Goal: Task Accomplishment & Management: Manage account settings

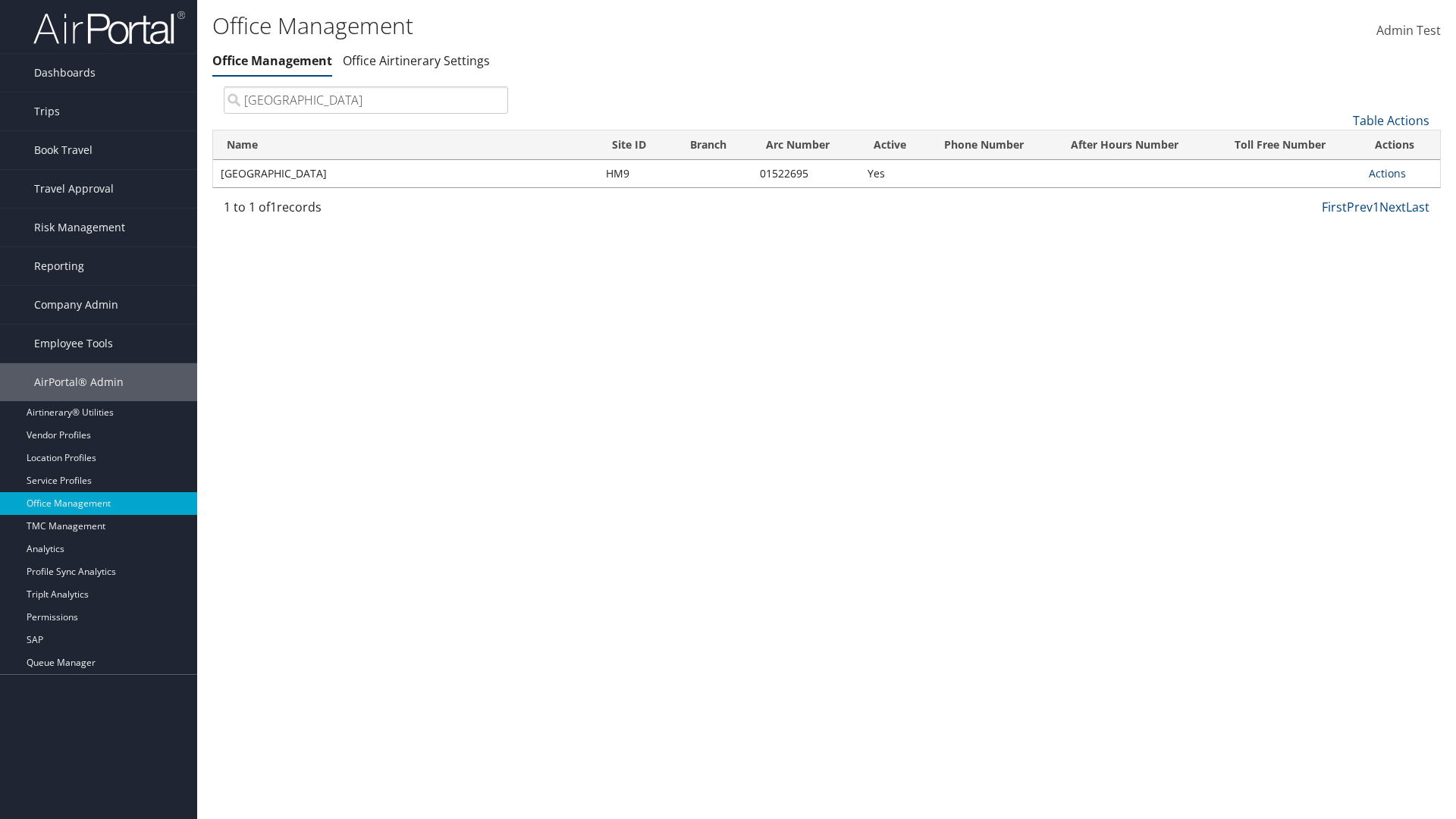
type input "[GEOGRAPHIC_DATA]"
click at [1387, 173] on link "Actions" at bounding box center [1387, 173] width 37 height 15
click at [1336, 195] on link "View Travel Agents" at bounding box center [1337, 196] width 128 height 26
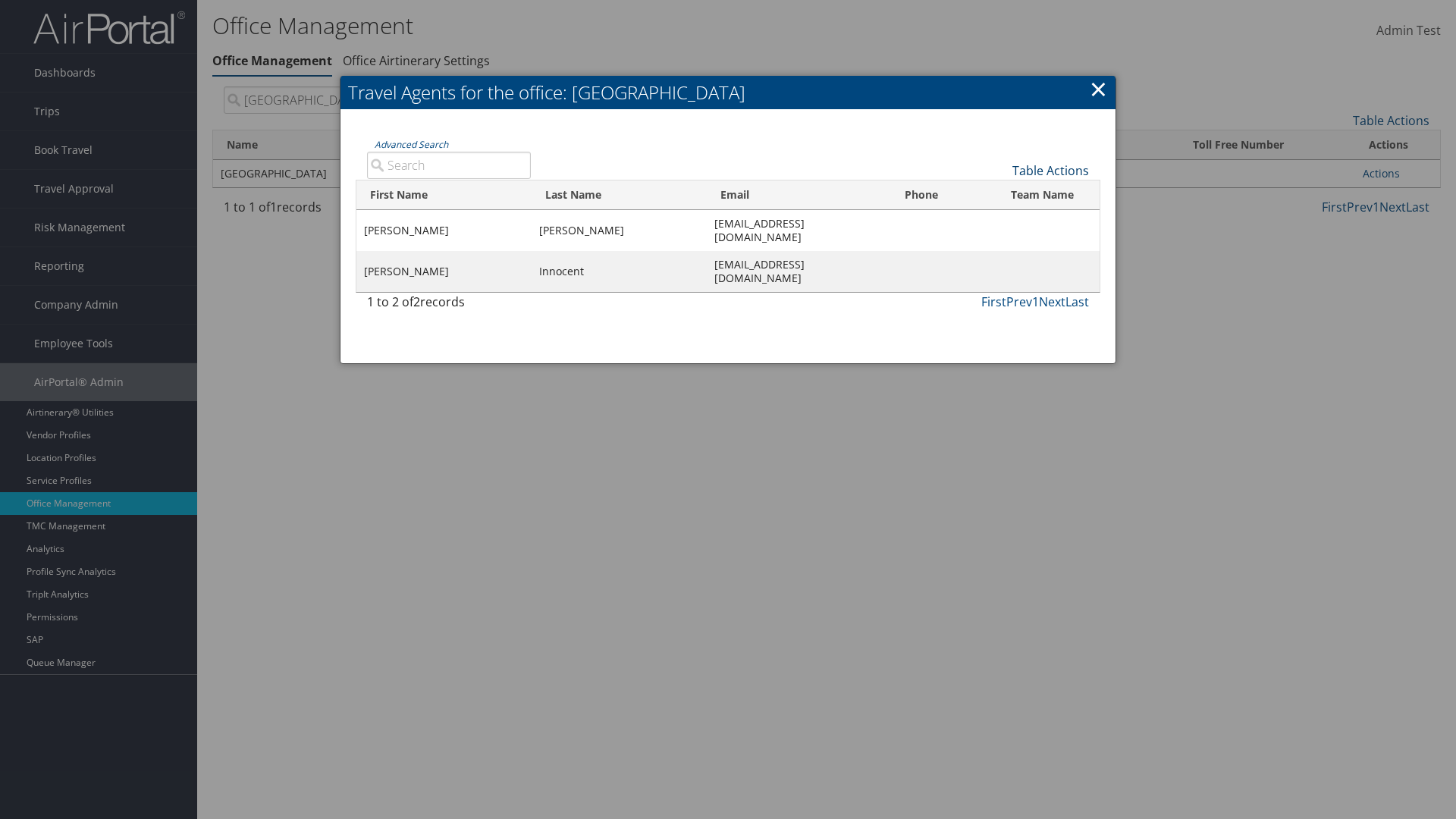
click at [1050, 170] on link "Table Actions" at bounding box center [1051, 171] width 77 height 17
click at [999, 195] on link "First Name" at bounding box center [999, 196] width 199 height 26
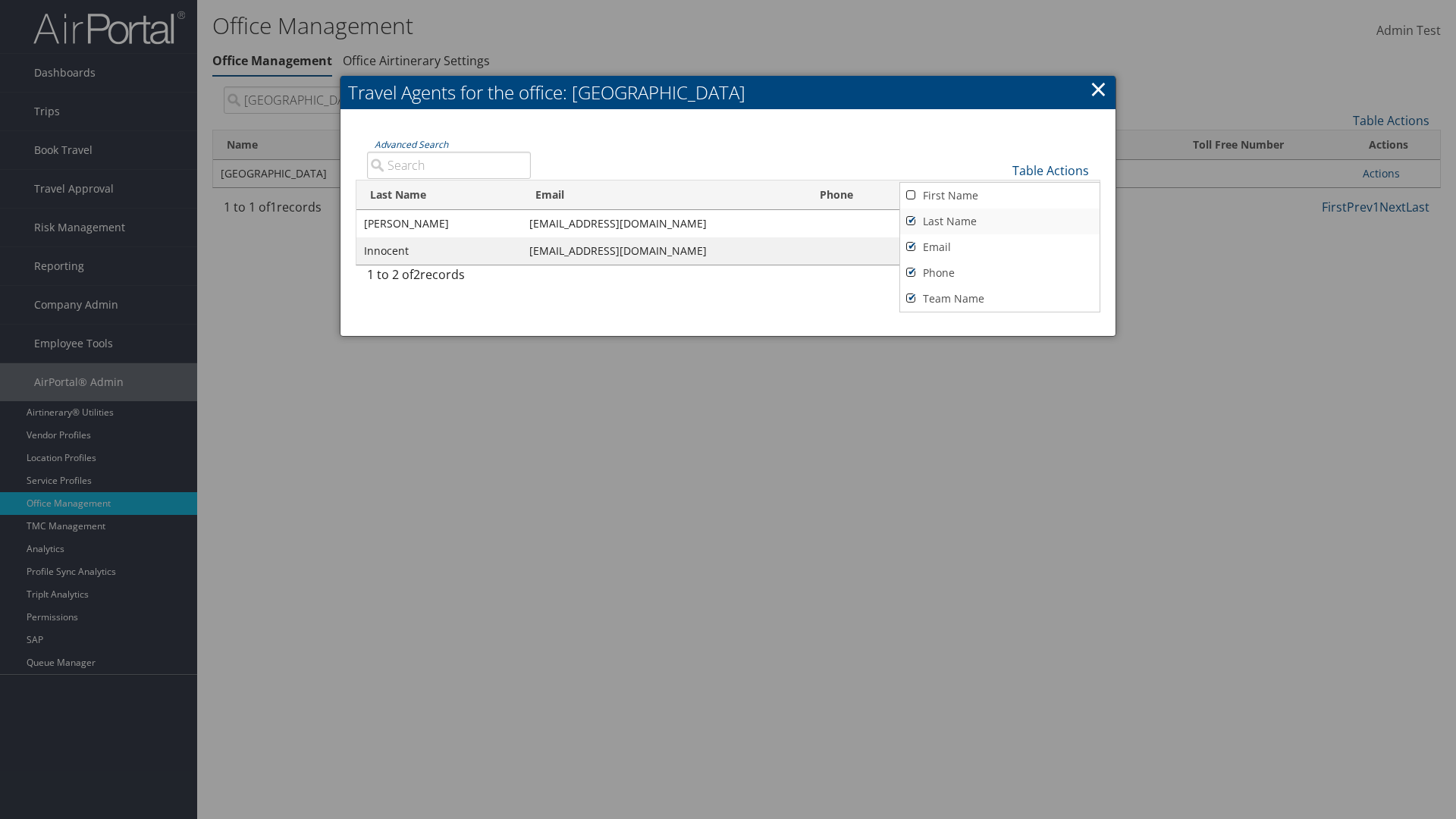
click at [999, 221] on link "Last Name" at bounding box center [999, 221] width 199 height 26
click at [999, 246] on link "Email" at bounding box center [999, 247] width 199 height 26
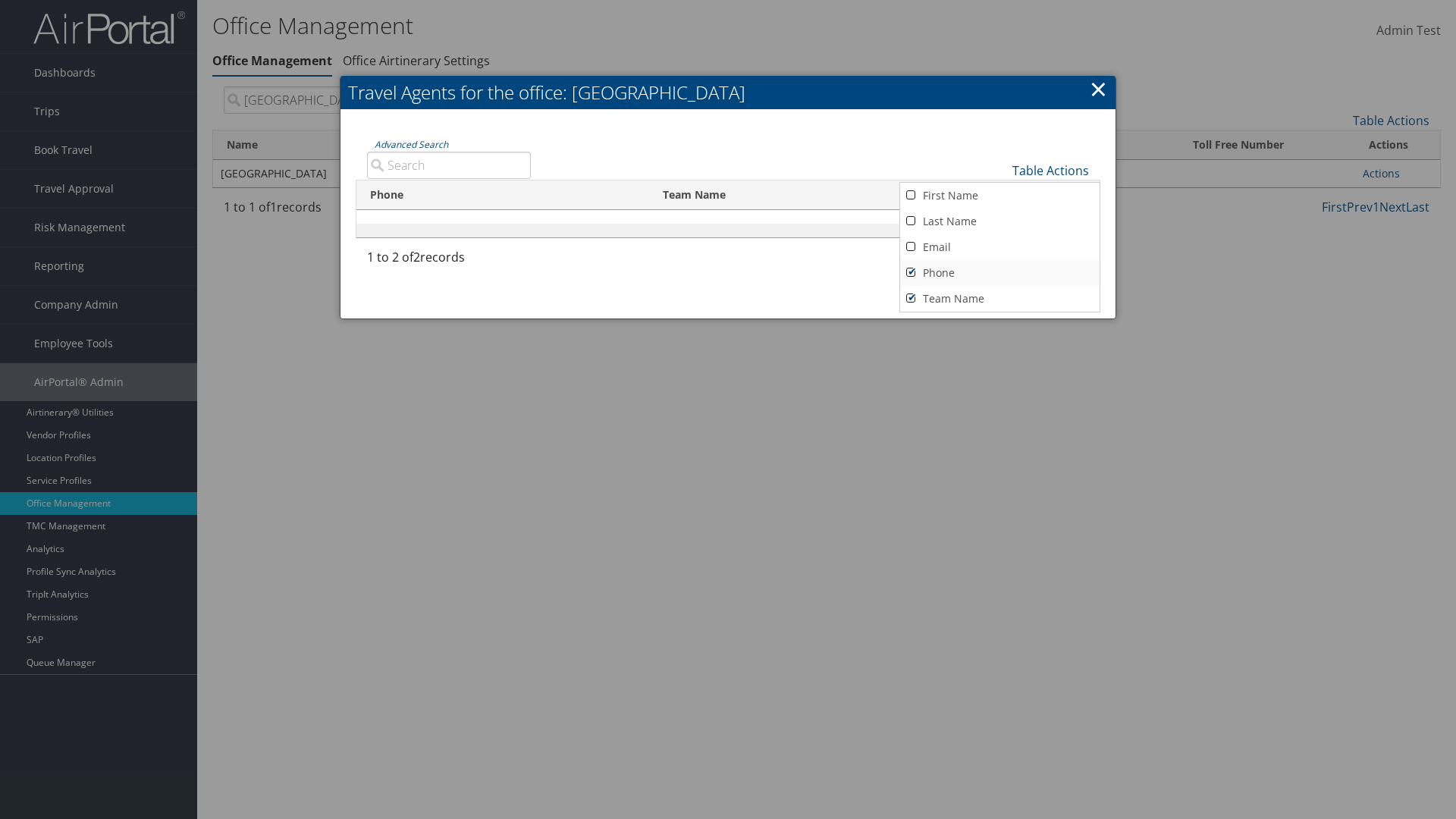
click at [999, 273] on link "Phone" at bounding box center [999, 273] width 199 height 26
click at [999, 298] on link "Team Name" at bounding box center [999, 299] width 199 height 26
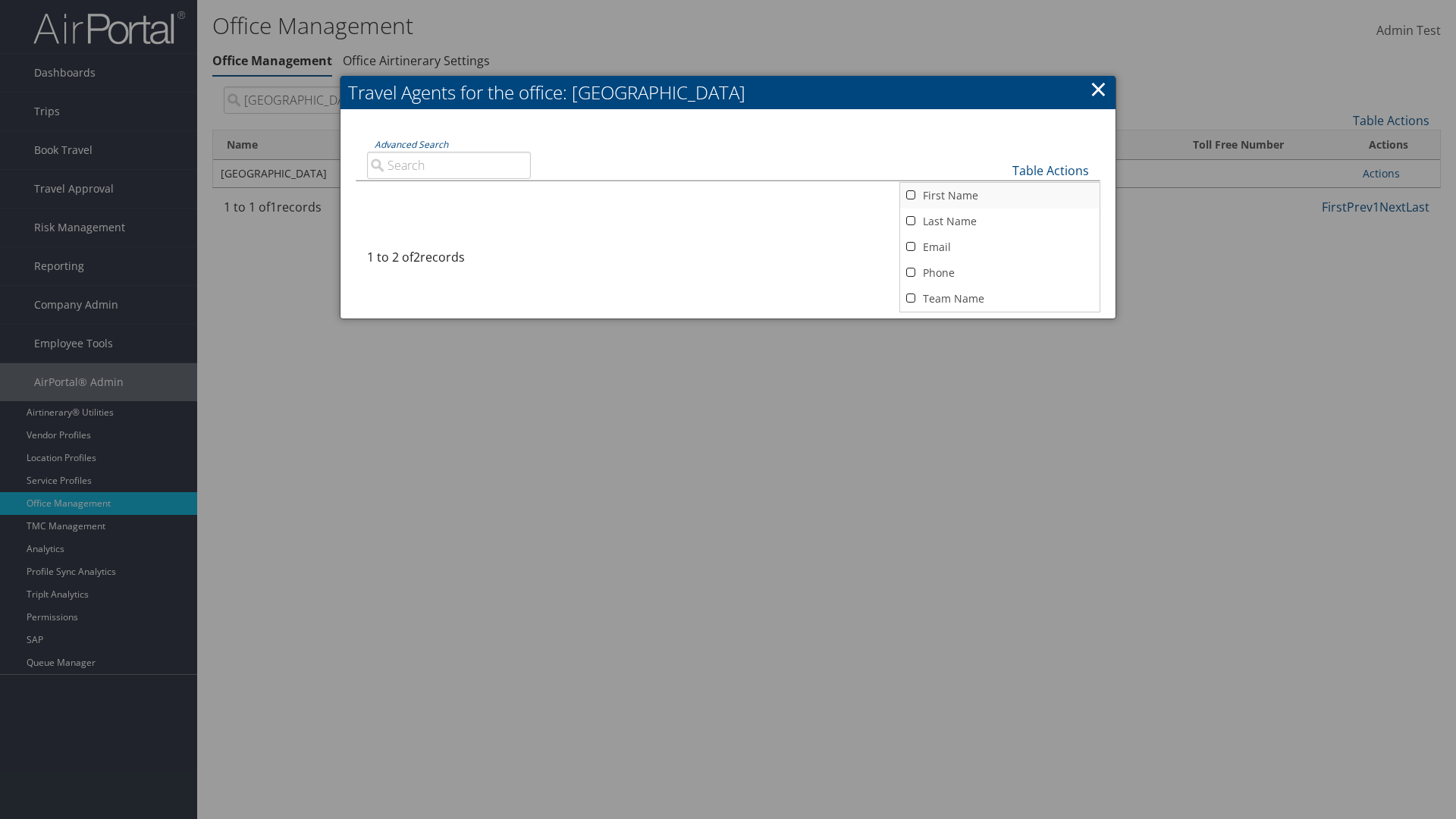
click at [999, 195] on link "First Name" at bounding box center [999, 196] width 199 height 26
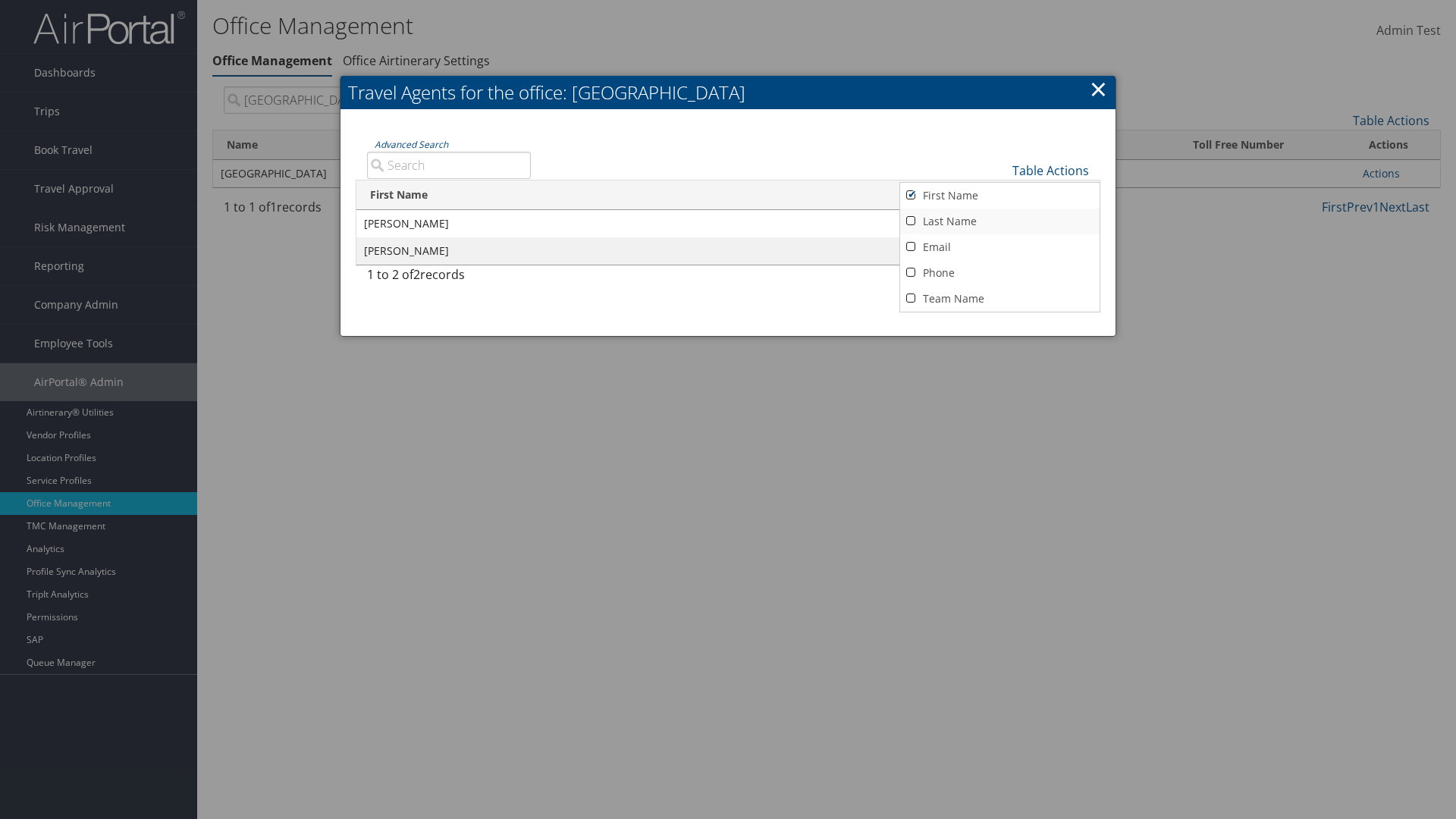
click at [999, 221] on link "Last Name" at bounding box center [999, 221] width 199 height 26
click at [999, 246] on link "Email" at bounding box center [999, 247] width 199 height 26
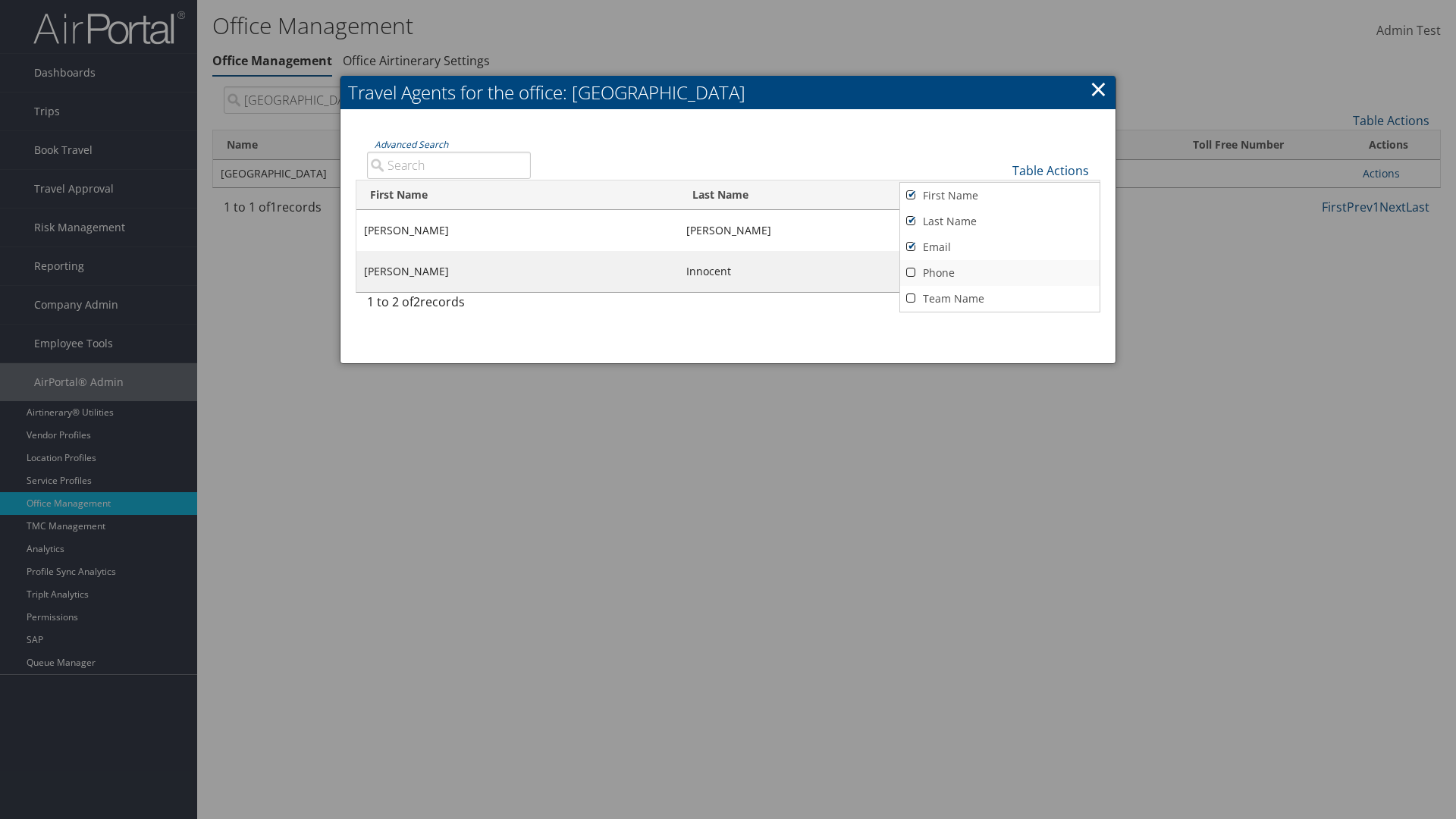
click at [999, 273] on link "Phone" at bounding box center [999, 273] width 199 height 26
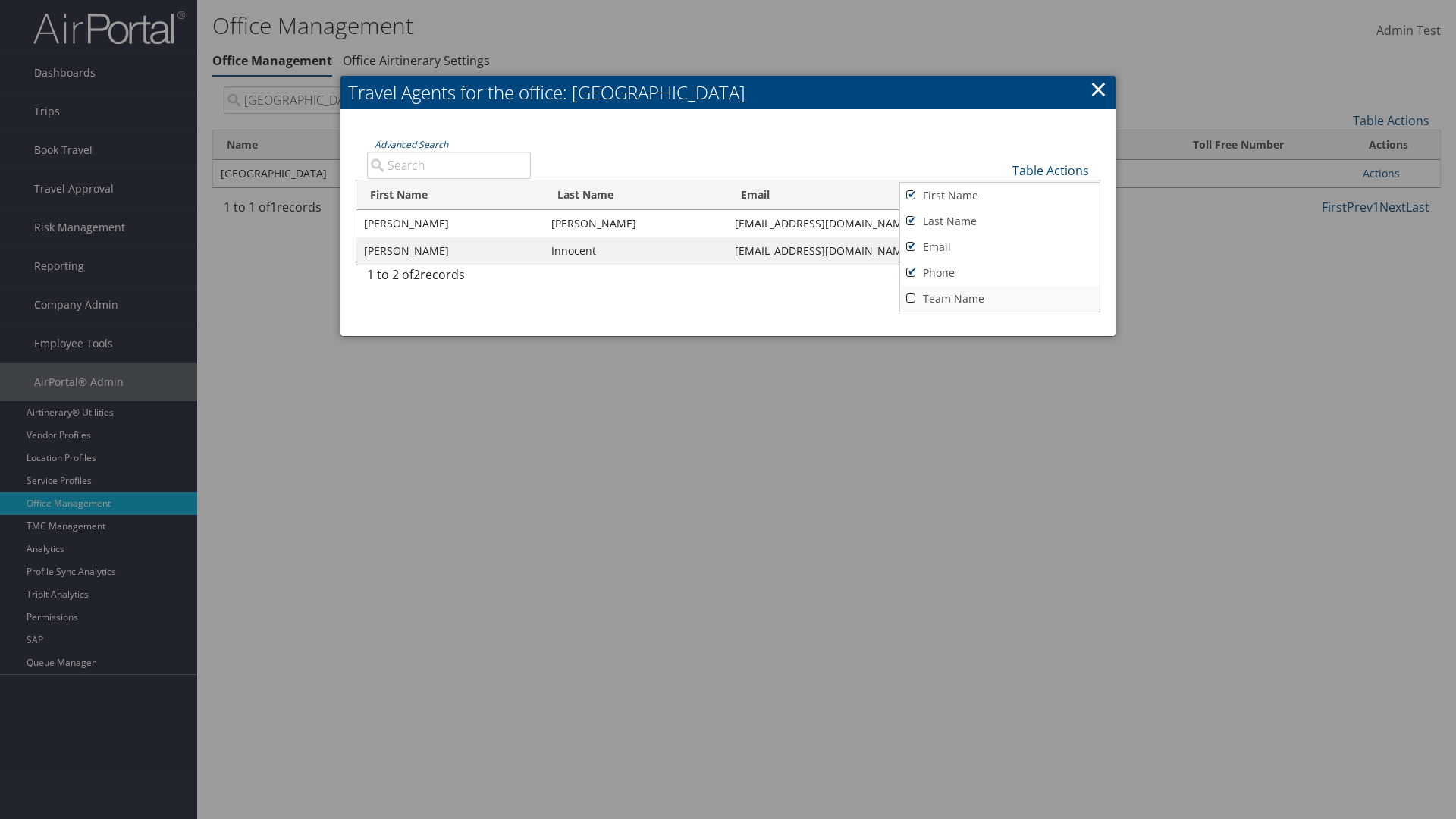
click at [999, 298] on link "Team Name" at bounding box center [999, 299] width 199 height 26
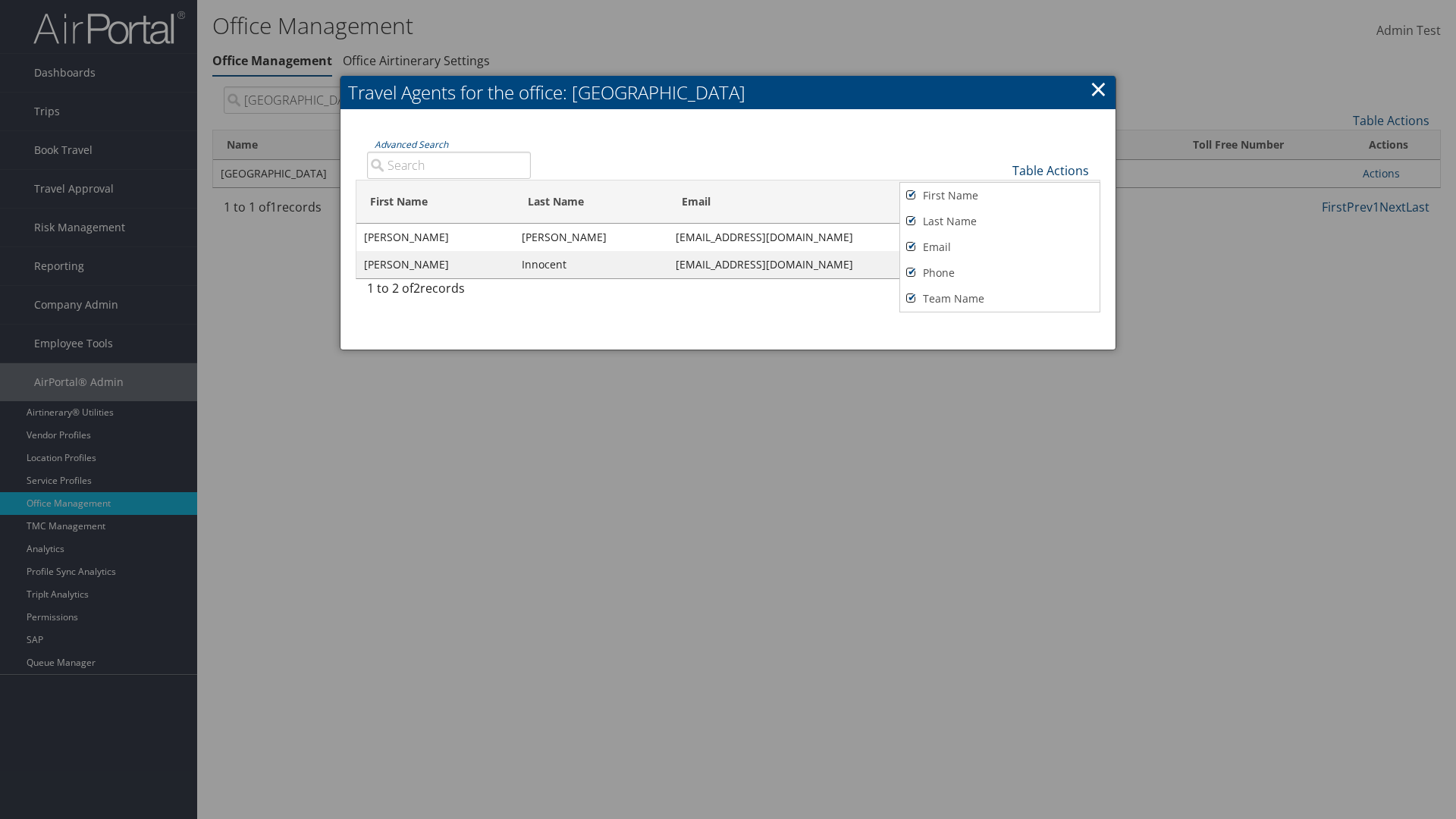
click at [1050, 170] on link "Table Actions" at bounding box center [1051, 171] width 77 height 17
click at [999, 222] on link "Page Length" at bounding box center [999, 223] width 199 height 26
click at [999, 222] on link "25" at bounding box center [999, 223] width 199 height 26
click at [1050, 170] on link "Table Actions" at bounding box center [1051, 171] width 77 height 17
click at [999, 246] on link "50" at bounding box center [999, 247] width 199 height 26
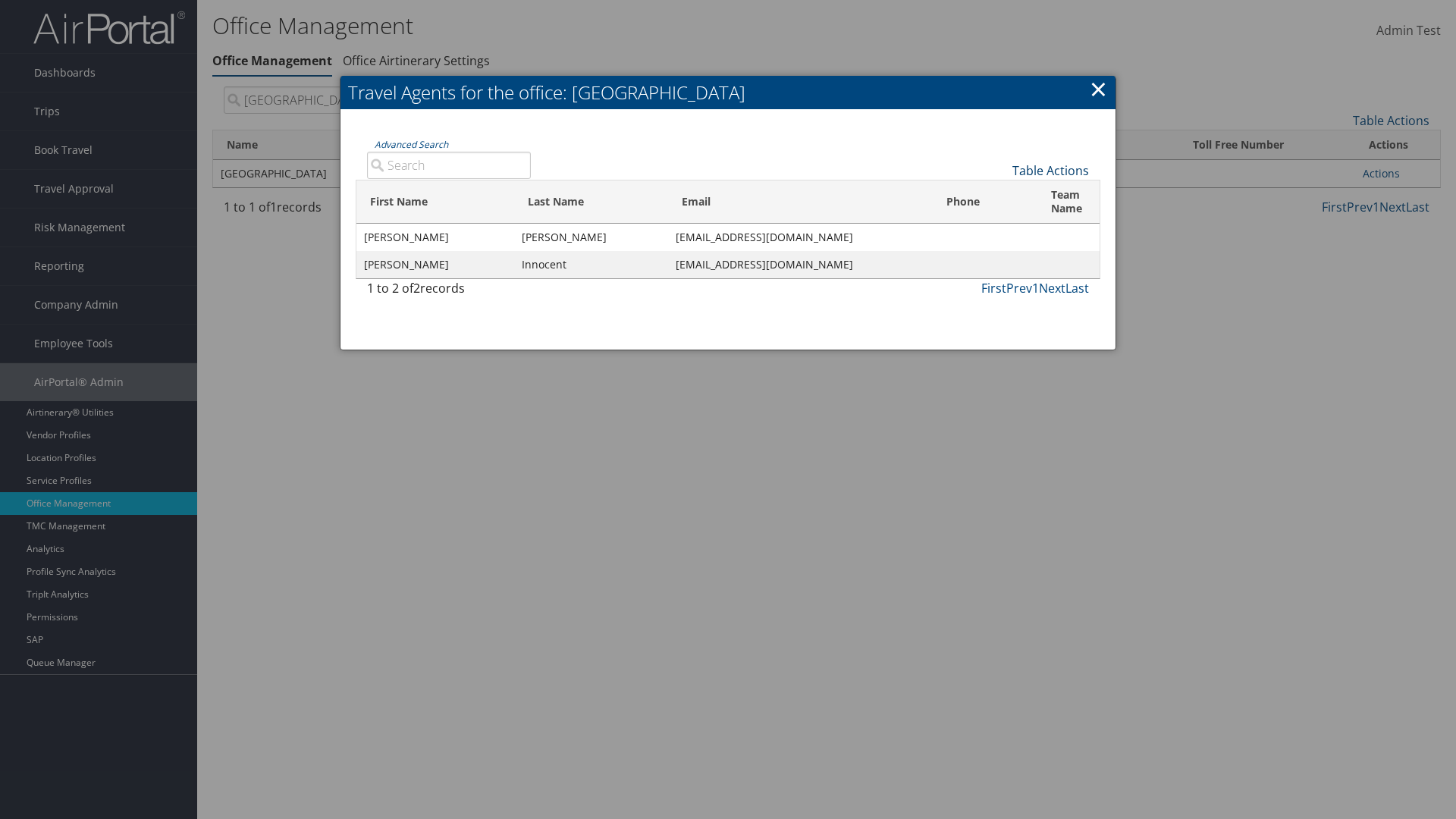
click at [1050, 170] on link "Table Actions" at bounding box center [1051, 171] width 77 height 17
click at [999, 219] on link "Page Length" at bounding box center [999, 220] width 199 height 26
